Goal: Information Seeking & Learning: Learn about a topic

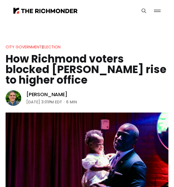
click at [80, 64] on h1 "How Richmond voters blocked [PERSON_NAME] rise to higher office" at bounding box center [87, 70] width 163 height 32
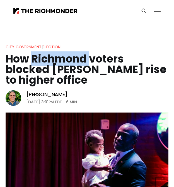
click at [80, 64] on h1 "How Richmond voters blocked [PERSON_NAME] rise to higher office" at bounding box center [87, 70] width 163 height 32
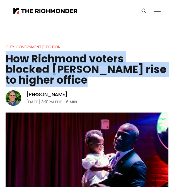
click at [80, 64] on h1 "How Richmond voters blocked [PERSON_NAME] rise to higher office" at bounding box center [87, 70] width 163 height 32
copy header "How Richmond voters blocked [PERSON_NAME] rise to higher office"
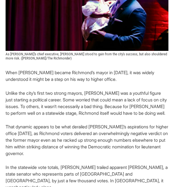
scroll to position [159, 0]
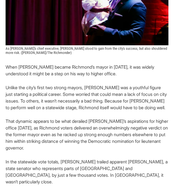
click at [70, 131] on p "That dynamic appears to be what derailed [PERSON_NAME]’s aspirations for higher…" at bounding box center [87, 134] width 163 height 33
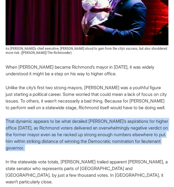
click at [70, 131] on p "That dynamic appears to be what derailed [PERSON_NAME]’s aspirations for higher…" at bounding box center [87, 134] width 163 height 33
copy p "That dynamic appears to be what derailed [PERSON_NAME]’s aspirations for higher…"
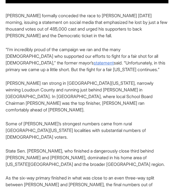
scroll to position [511, 0]
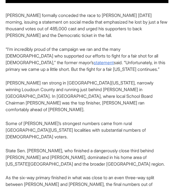
click at [62, 80] on p "[PERSON_NAME] ran strong in [GEOGRAPHIC_DATA][US_STATE], narrowly winning Loudo…" at bounding box center [87, 96] width 163 height 33
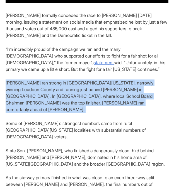
click at [62, 80] on p "[PERSON_NAME] ran strong in [GEOGRAPHIC_DATA][US_STATE], narrowly winning Loudo…" at bounding box center [87, 96] width 163 height 33
copy p "[PERSON_NAME] ran strong in [GEOGRAPHIC_DATA][US_STATE], narrowly winning Loudo…"
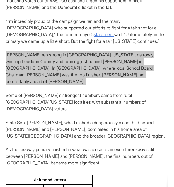
scroll to position [544, 0]
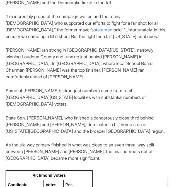
click at [65, 87] on p "Some of [PERSON_NAME]’s strongest numbers came from rural [GEOGRAPHIC_DATA][US_…" at bounding box center [87, 97] width 163 height 20
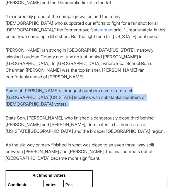
click at [65, 87] on p "Some of [PERSON_NAME]’s strongest numbers came from rural [GEOGRAPHIC_DATA][US_…" at bounding box center [87, 97] width 163 height 20
copy p "Some of [PERSON_NAME]’s strongest numbers came from rural [GEOGRAPHIC_DATA][US_…"
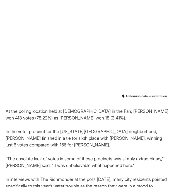
scroll to position [945, 0]
